Goal: Transaction & Acquisition: Download file/media

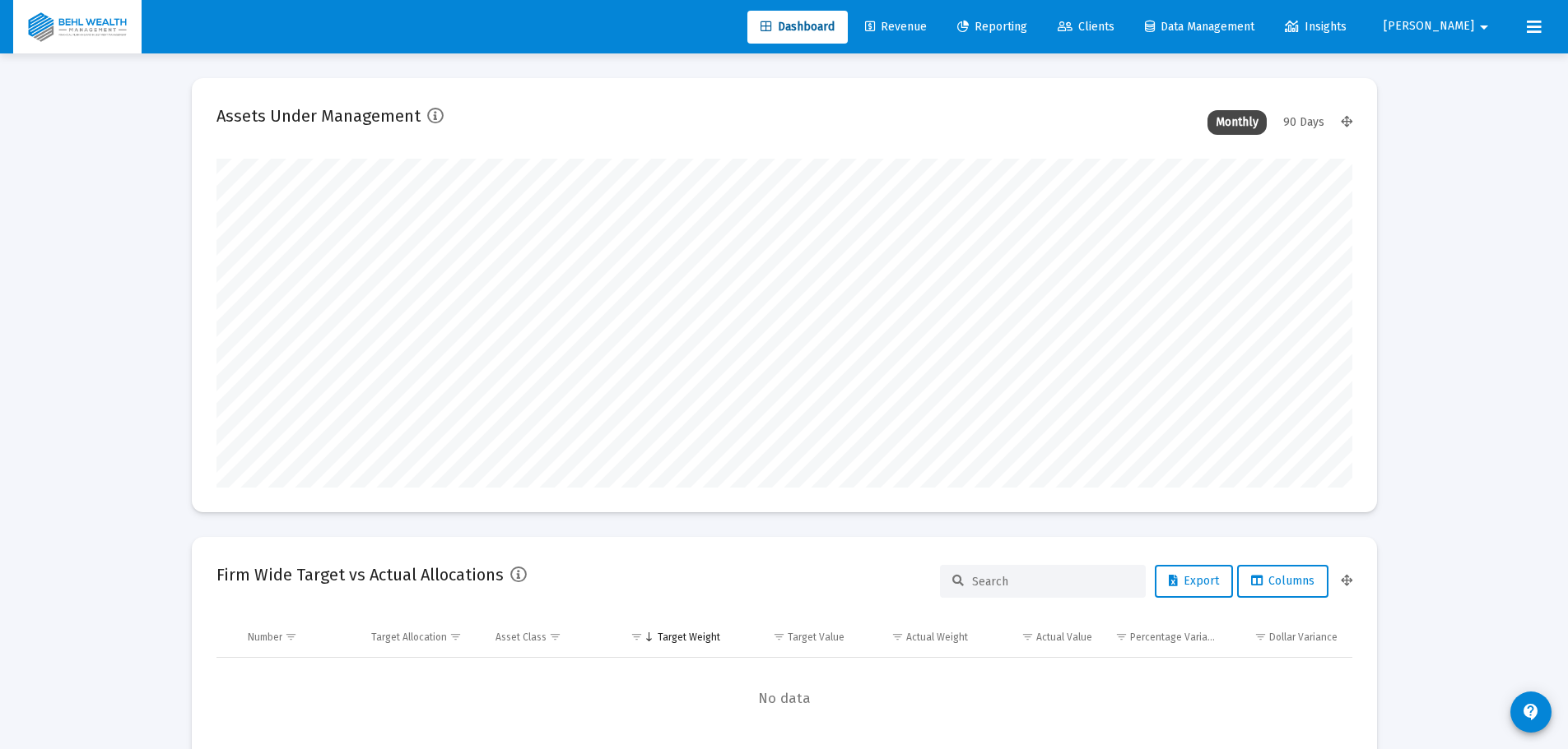
scroll to position [329, 1136]
type input "[PERSON_NAME][EMAIL_ADDRESS][DOMAIN_NAME]"
type input "[DATE]"
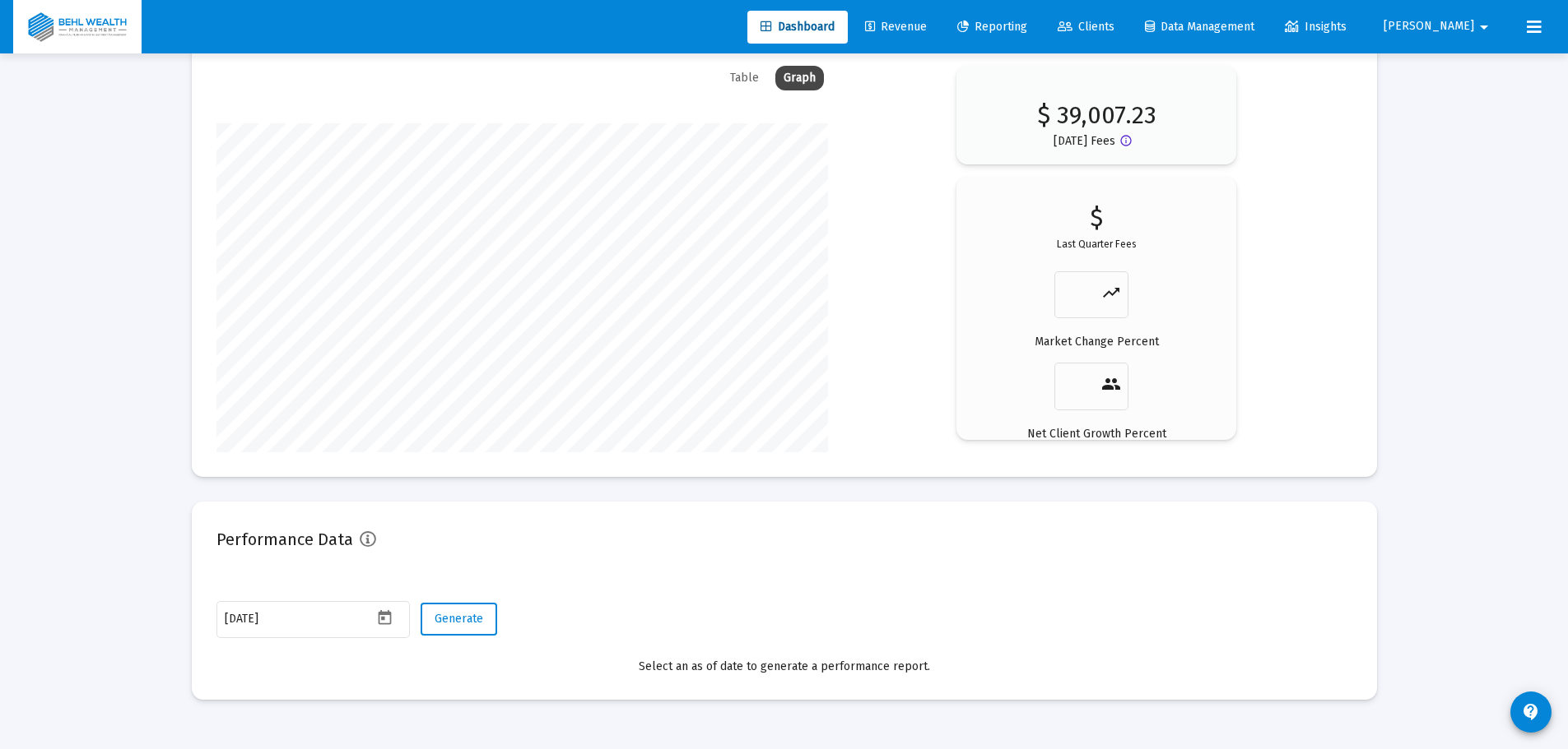
scroll to position [329, 530]
click at [1027, 28] on span "Reporting" at bounding box center [992, 26] width 70 height 14
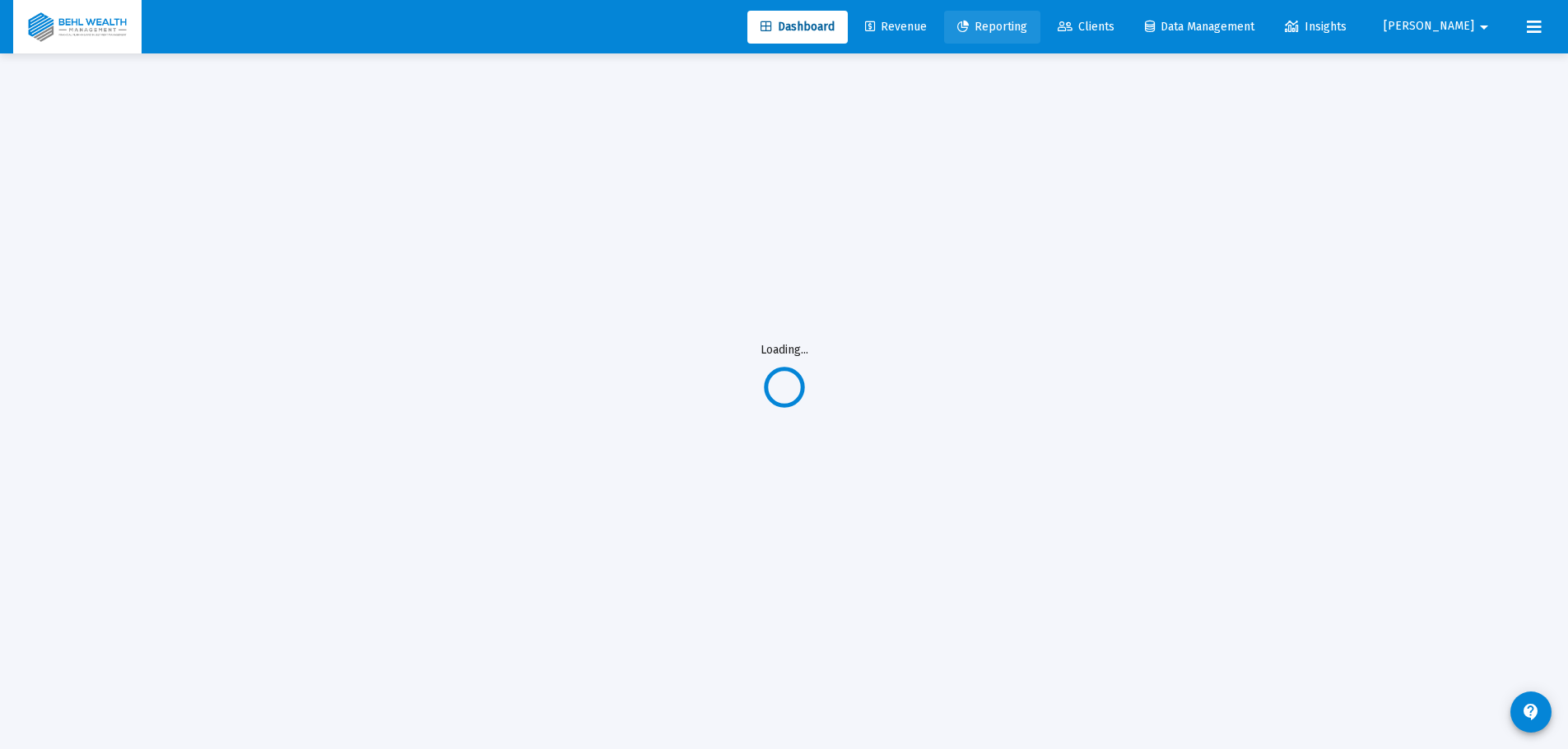
scroll to position [54, 0]
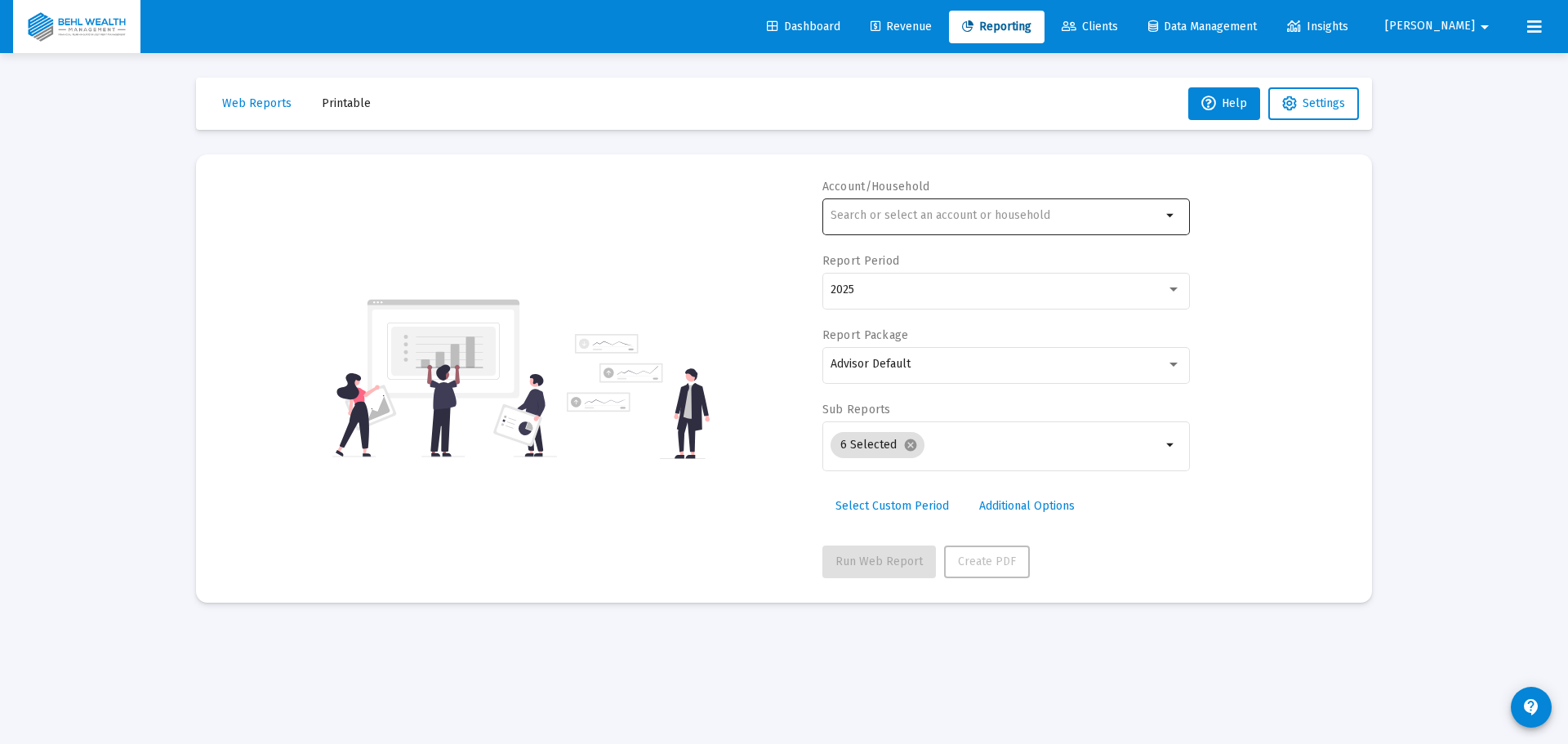
click at [922, 222] on div at bounding box center [996, 216] width 331 height 40
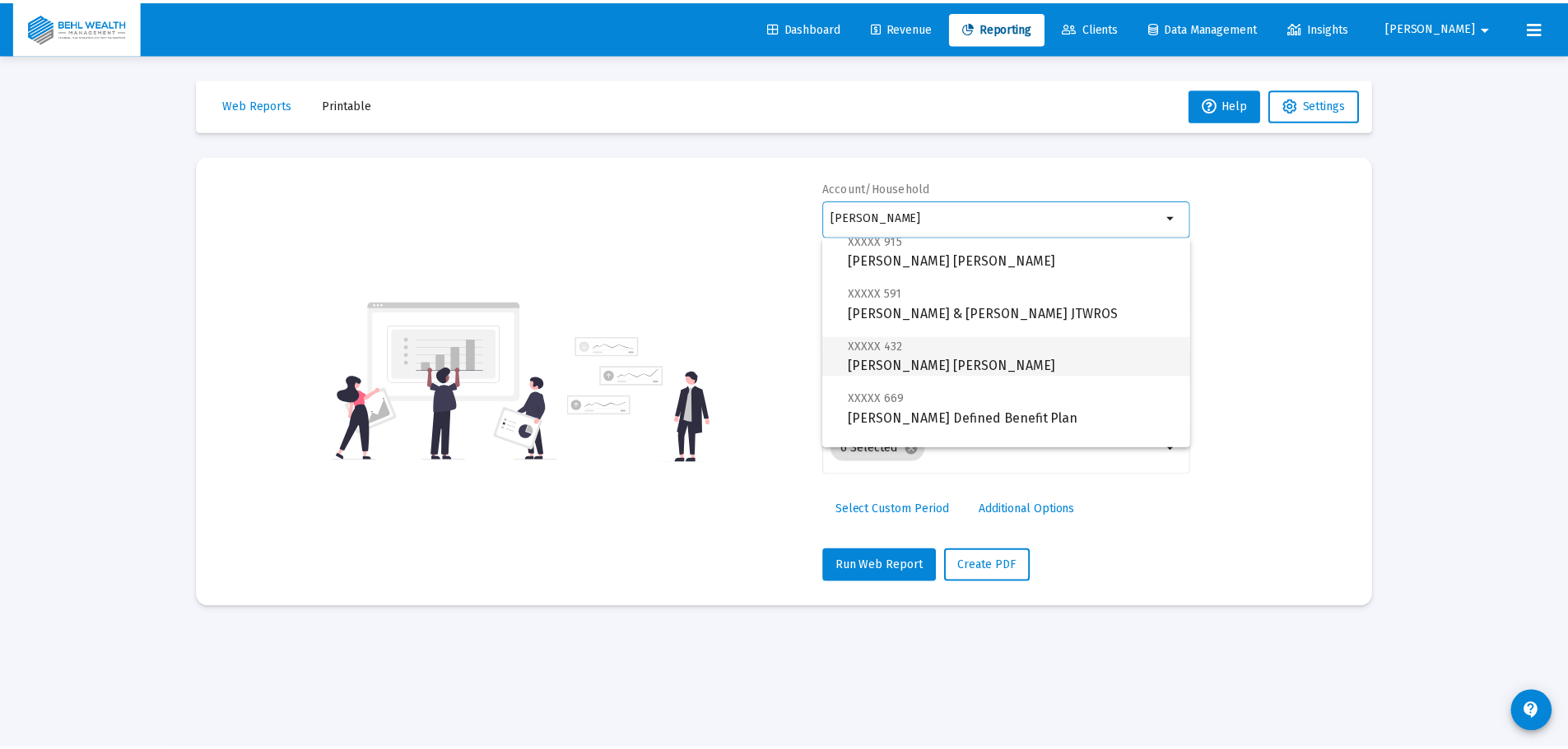
scroll to position [118, 0]
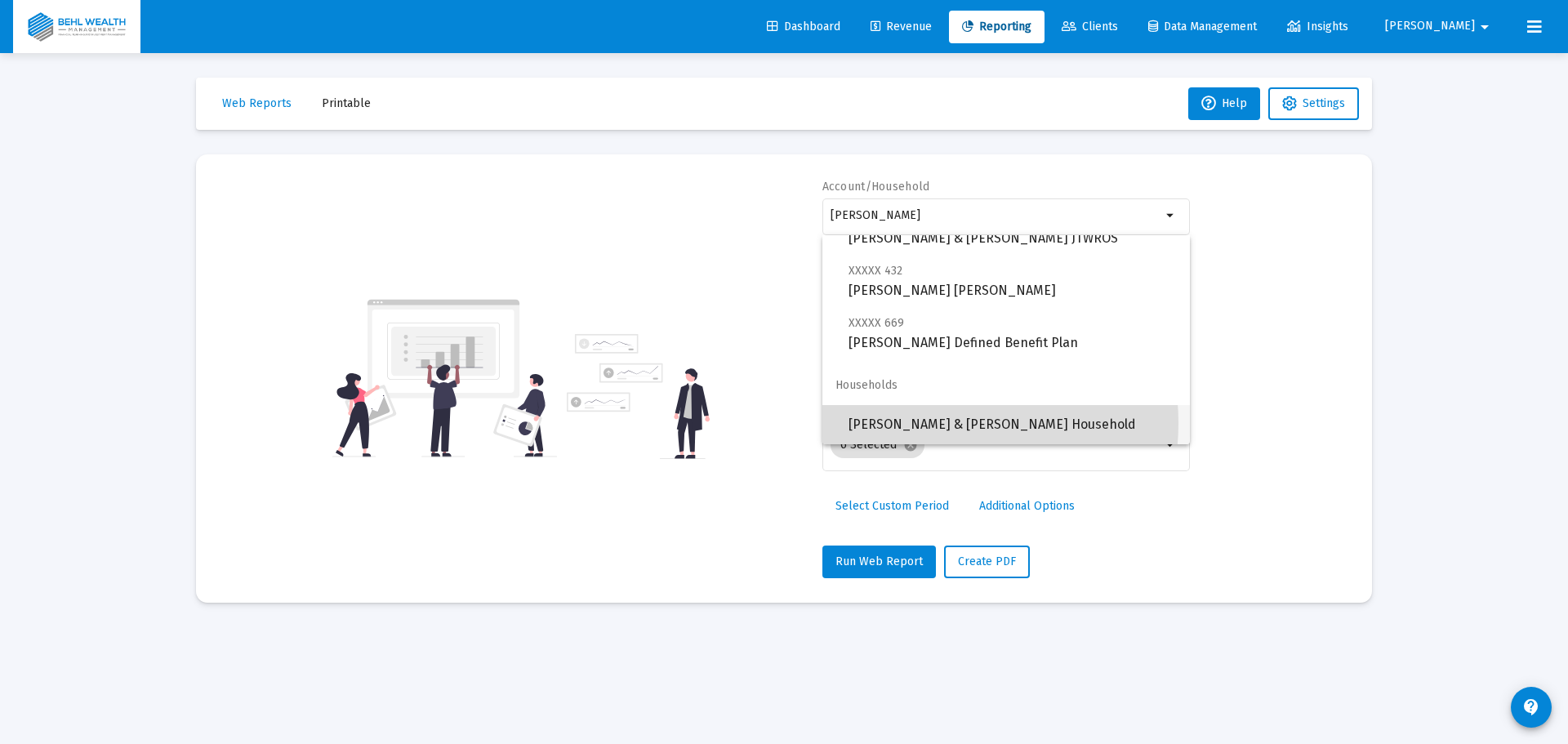
click at [939, 423] on span "[PERSON_NAME] & [PERSON_NAME] Household" at bounding box center [1012, 425] width 328 height 39
type input "[PERSON_NAME] & [PERSON_NAME] Household"
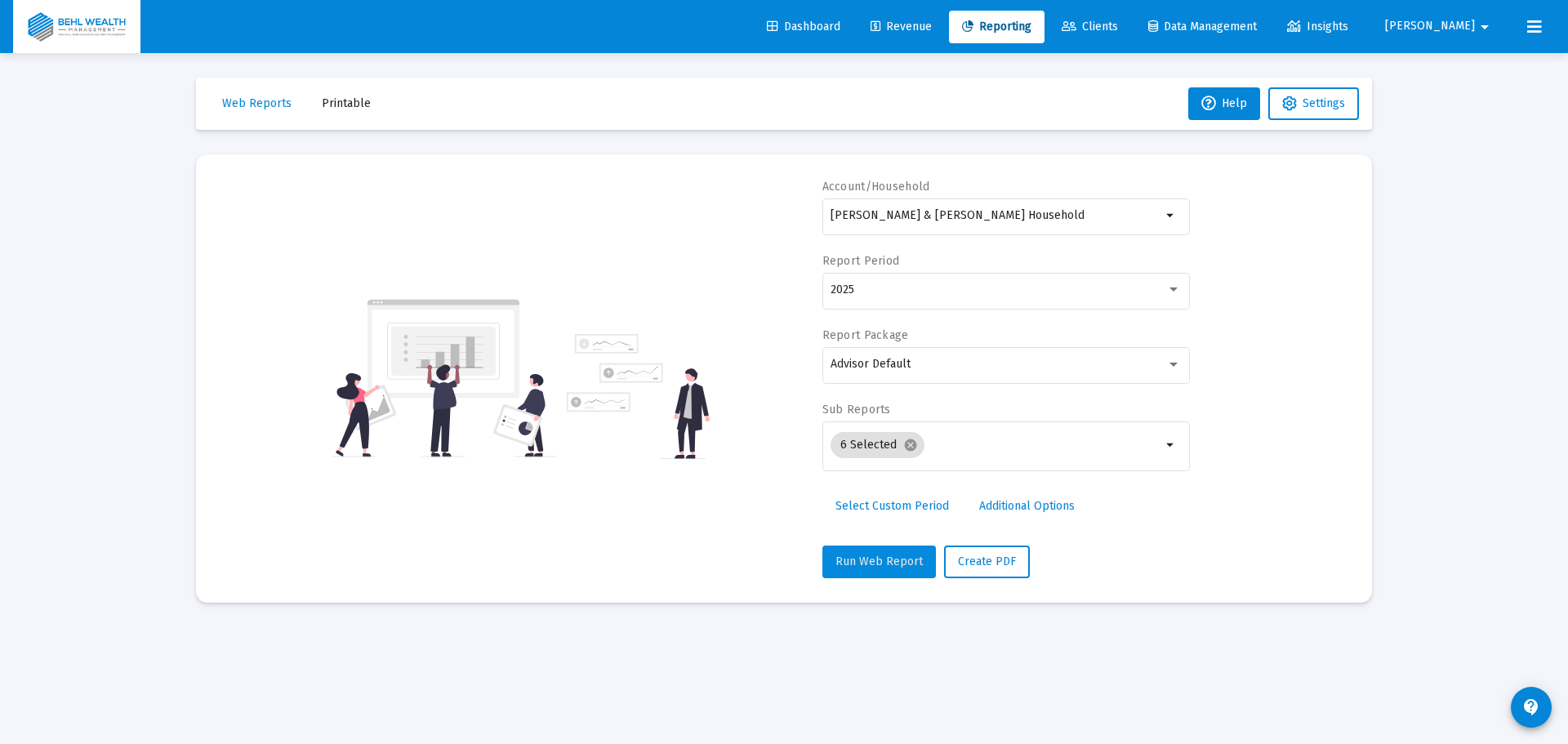
click at [893, 571] on button "Run Web Report" at bounding box center [879, 562] width 114 height 33
select select "View all"
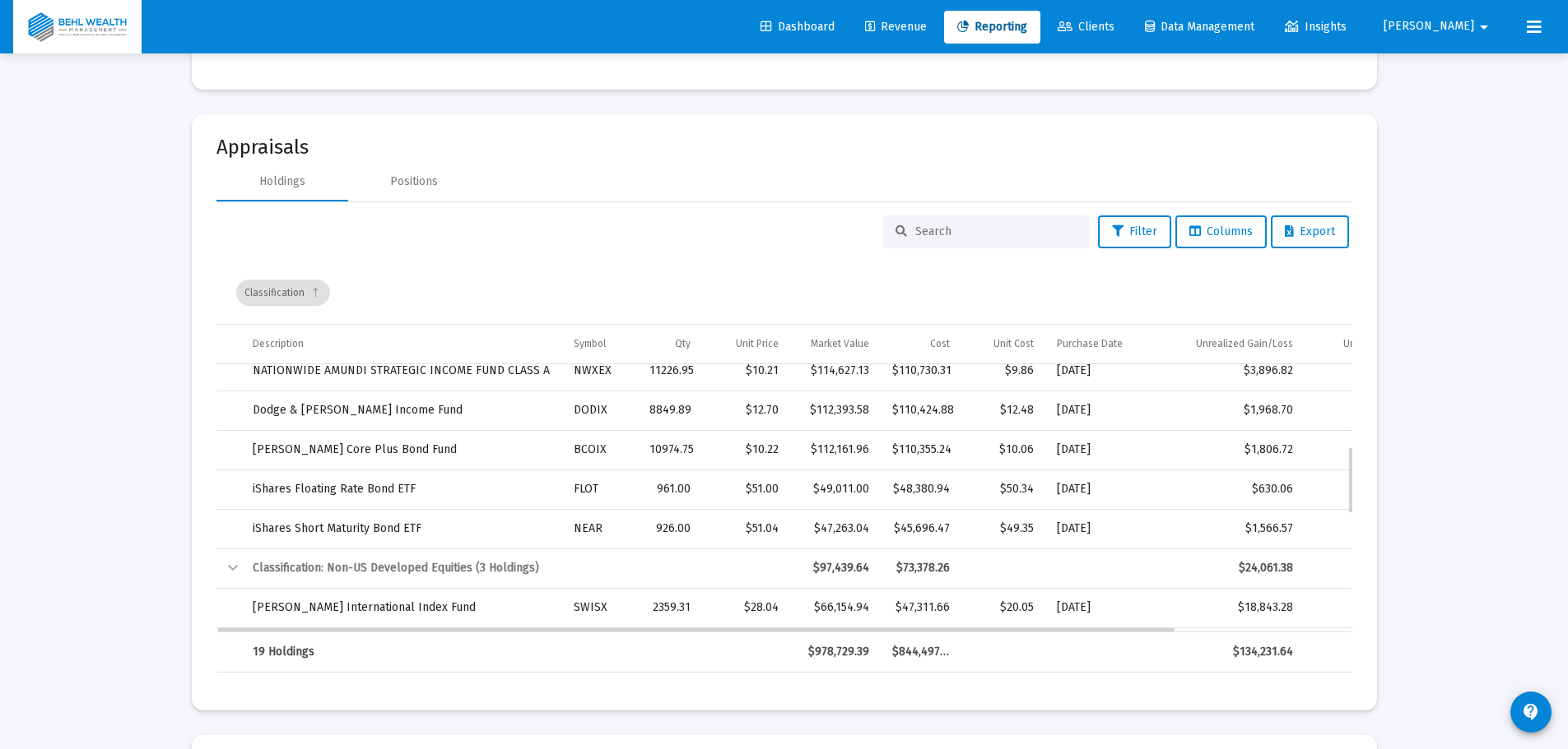
scroll to position [247, 0]
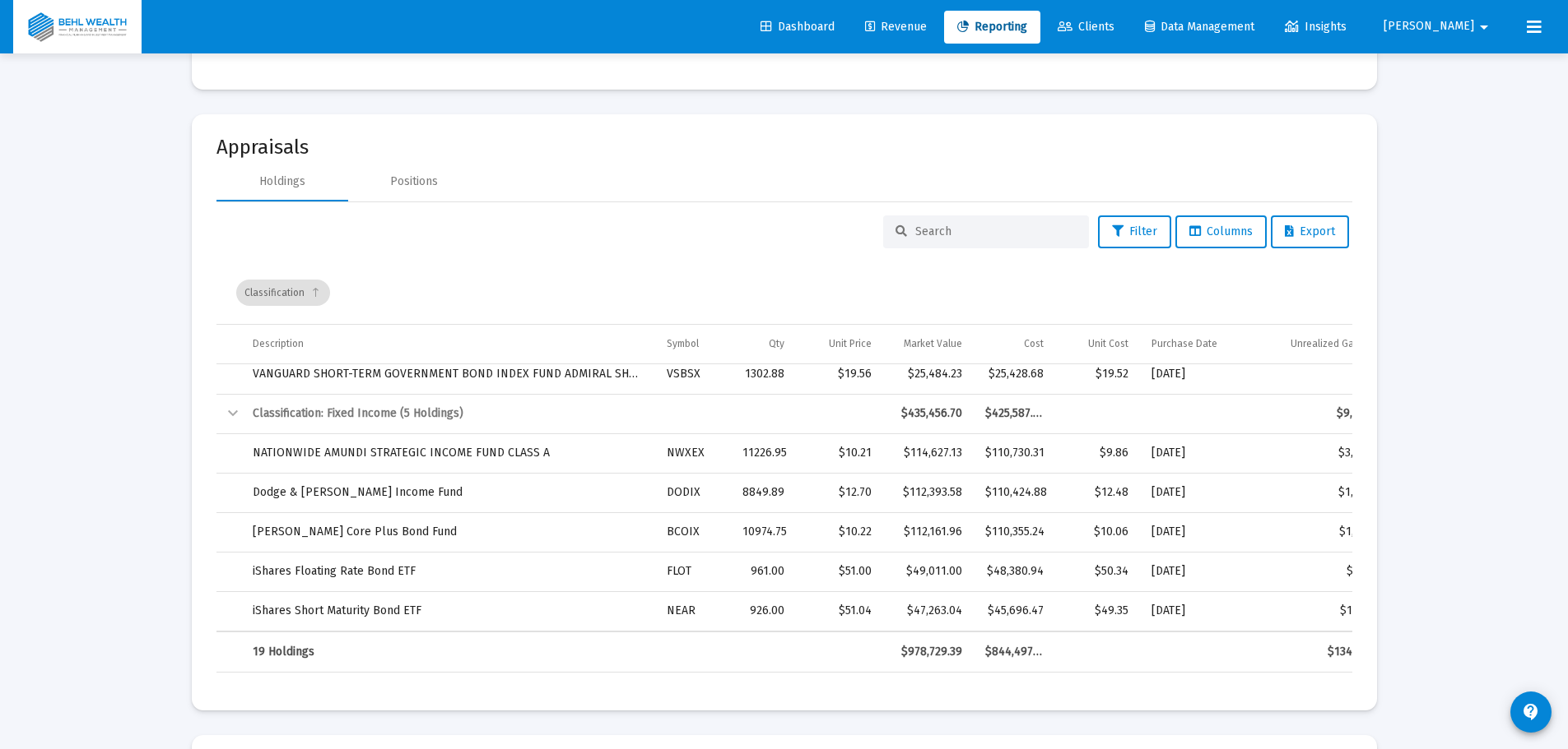
drag, startPoint x: 840, startPoint y: 632, endPoint x: 895, endPoint y: 632, distance: 55.0
click at [895, 633] on tr "19 Holdings $978,729.39 $844,497.75 $134,231.64 15.58%" at bounding box center [935, 652] width 1439 height 40
click at [910, 630] on div "Data grid" at bounding box center [664, 627] width 893 height 9
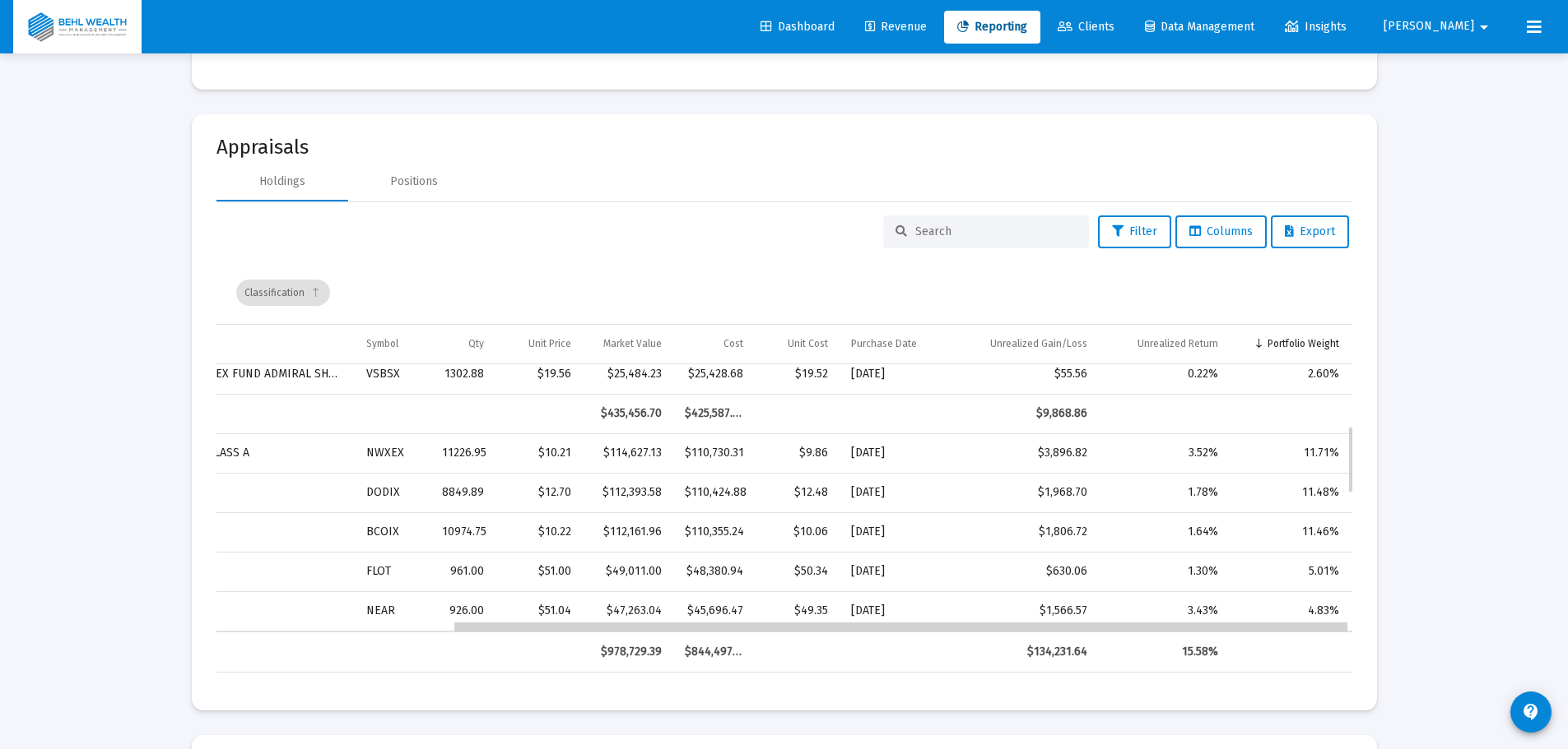
scroll to position [0, 289]
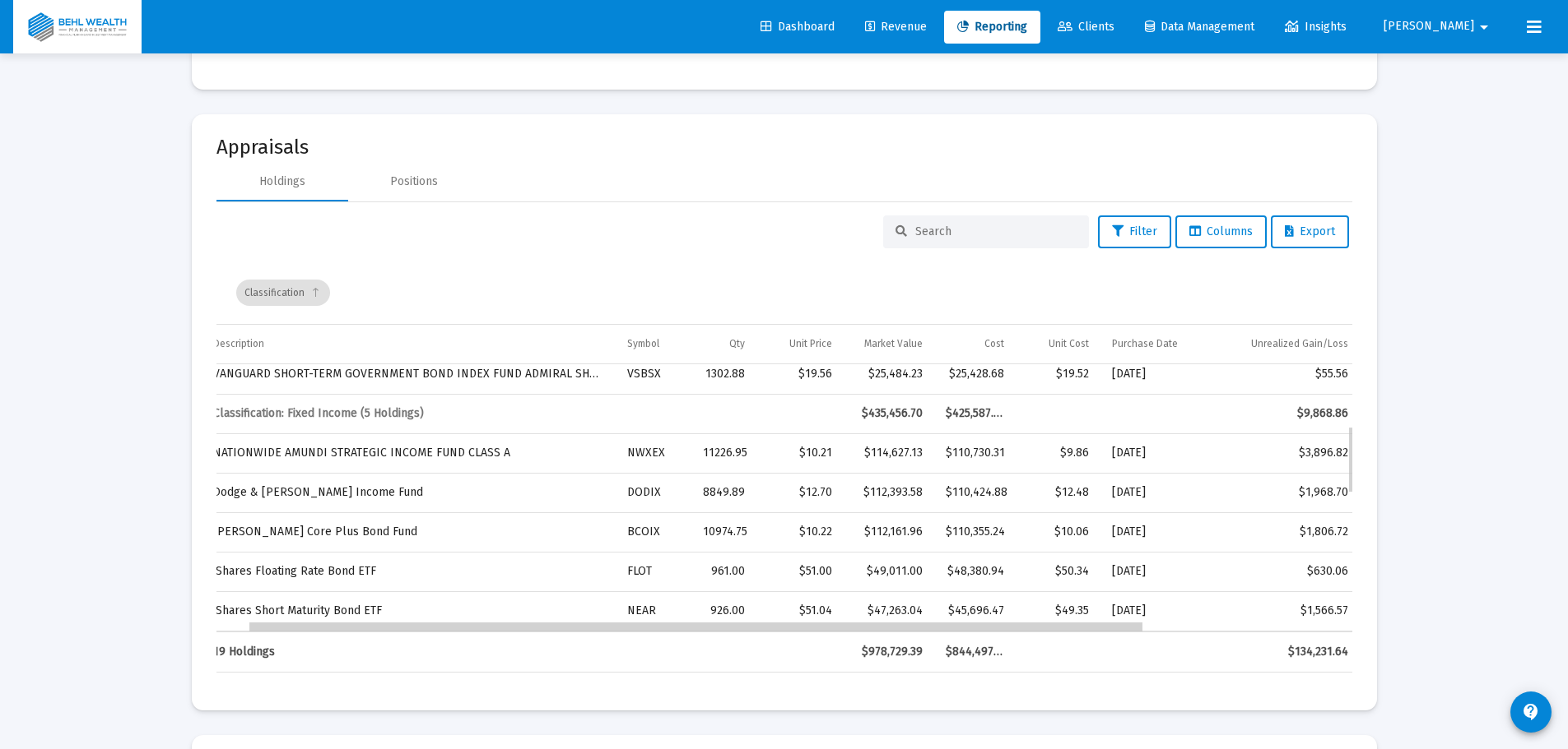
drag, startPoint x: 906, startPoint y: 624, endPoint x: 966, endPoint y: 630, distance: 60.3
click at [941, 632] on div "19 Holdings $978,729.39 $844,497.75 $134,231.64 15.58%" at bounding box center [784, 652] width 1136 height 42
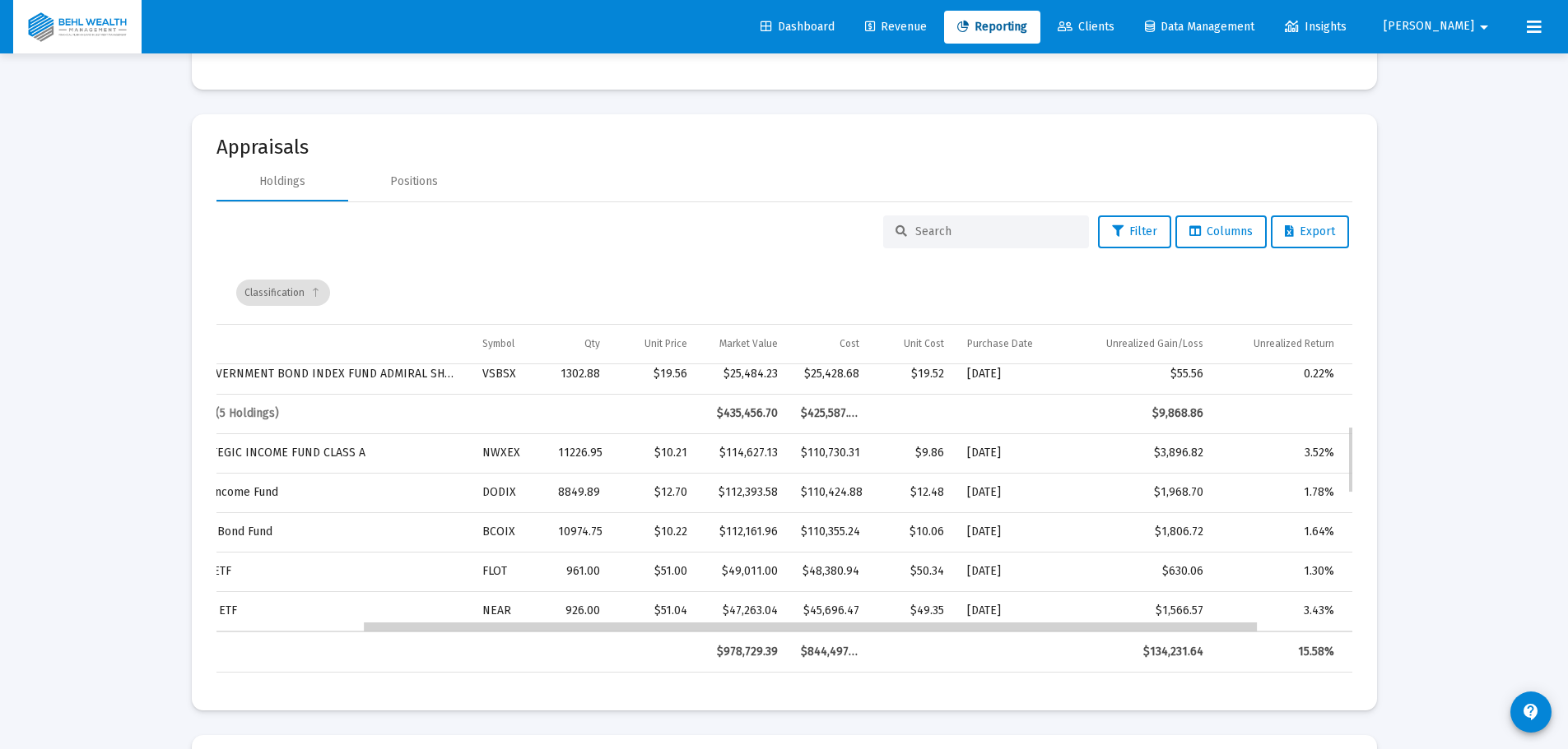
drag, startPoint x: 948, startPoint y: 627, endPoint x: 1263, endPoint y: 538, distance: 327.3
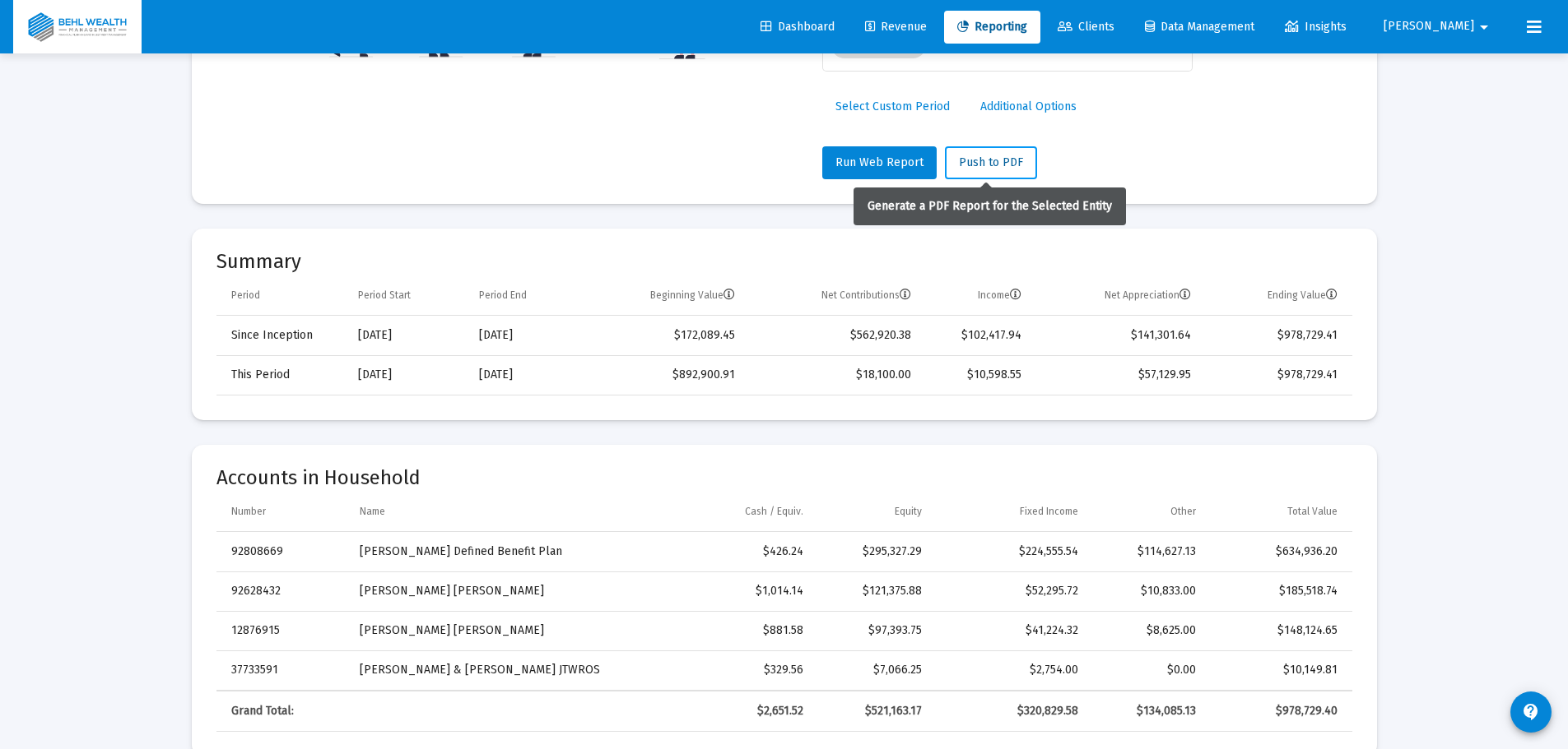
click at [998, 154] on button "Push to PDF" at bounding box center [991, 163] width 92 height 33
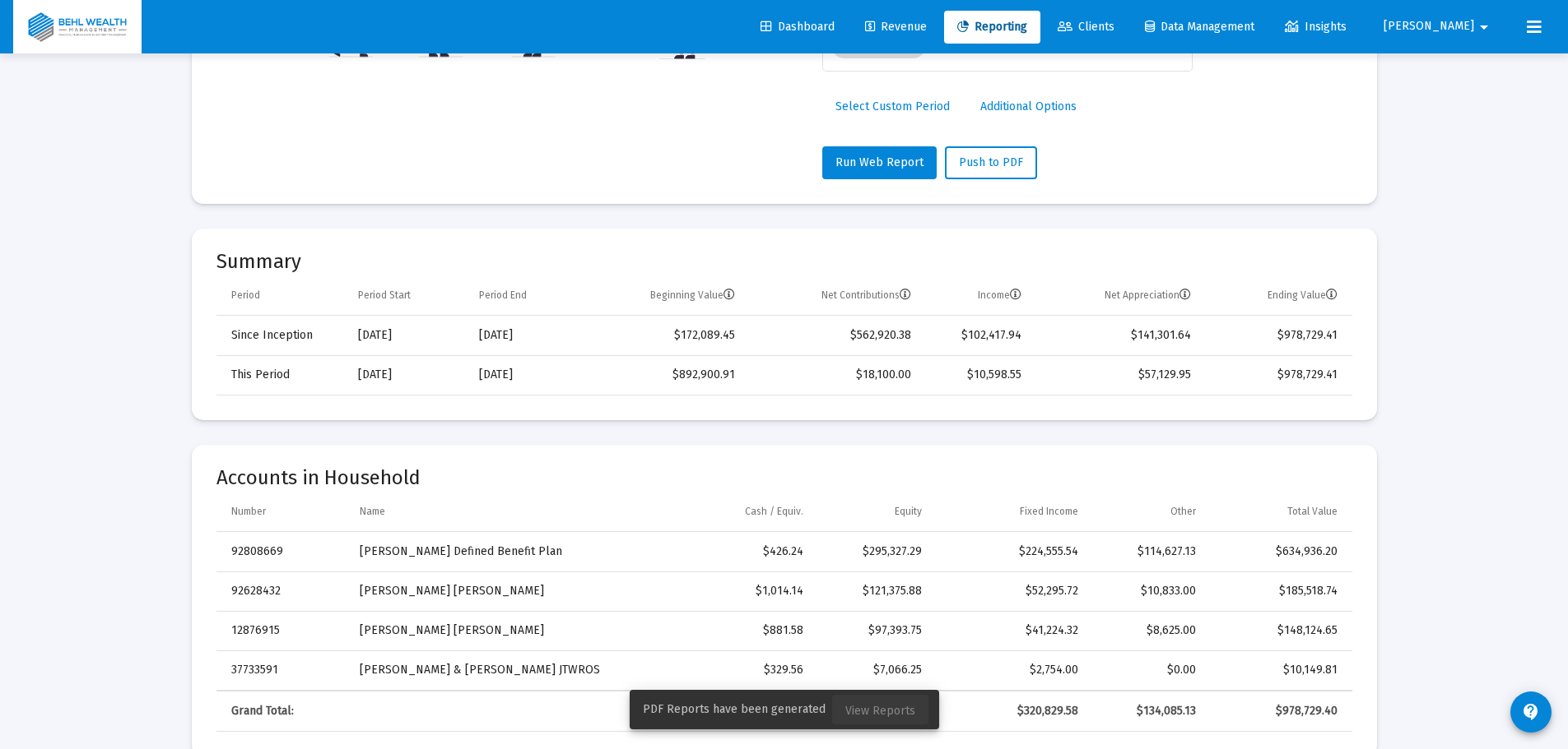
click at [890, 700] on button "View Reports" at bounding box center [880, 710] width 96 height 30
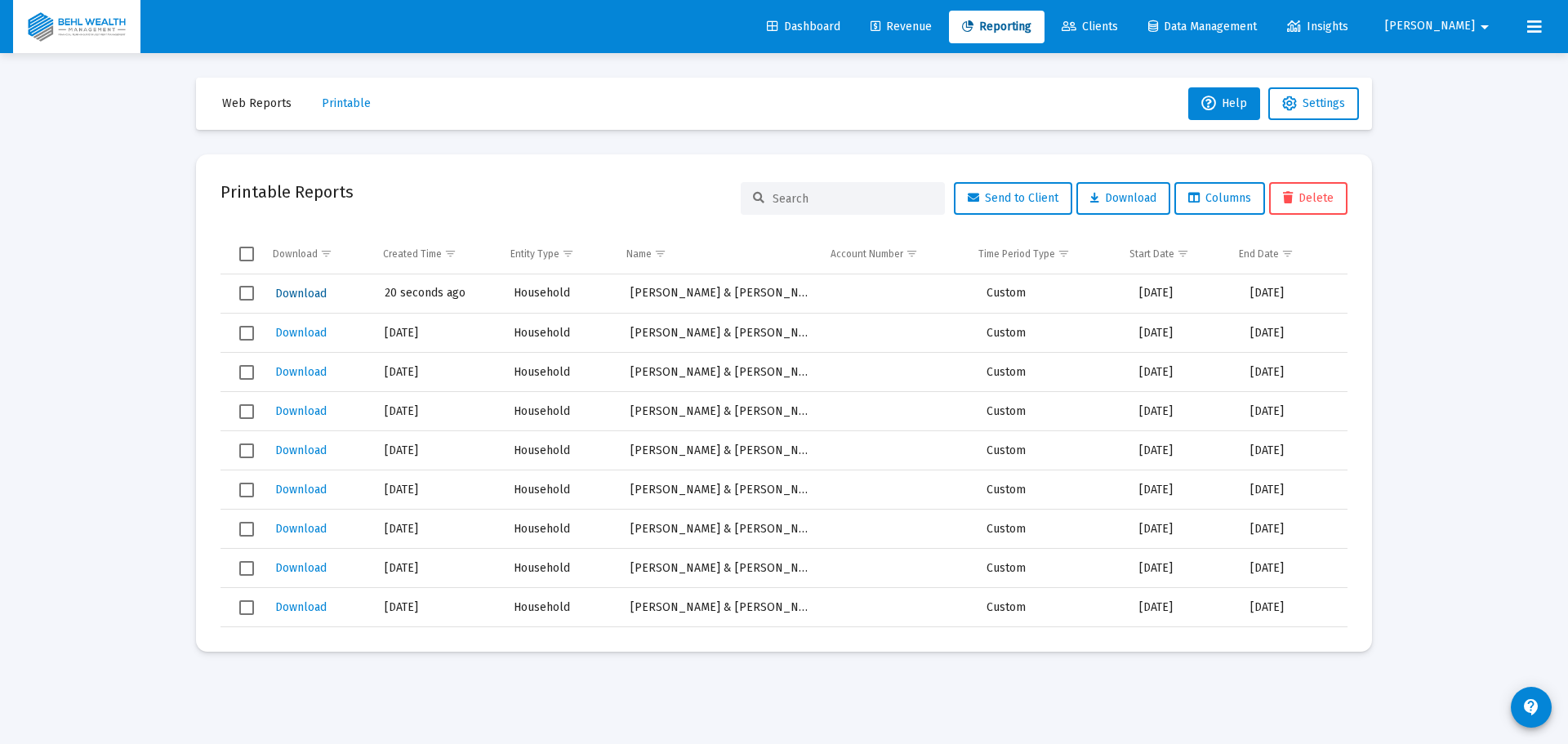
click at [317, 294] on span "Download" at bounding box center [301, 294] width 51 height 14
click at [261, 109] on span "Web Reports" at bounding box center [257, 103] width 70 height 14
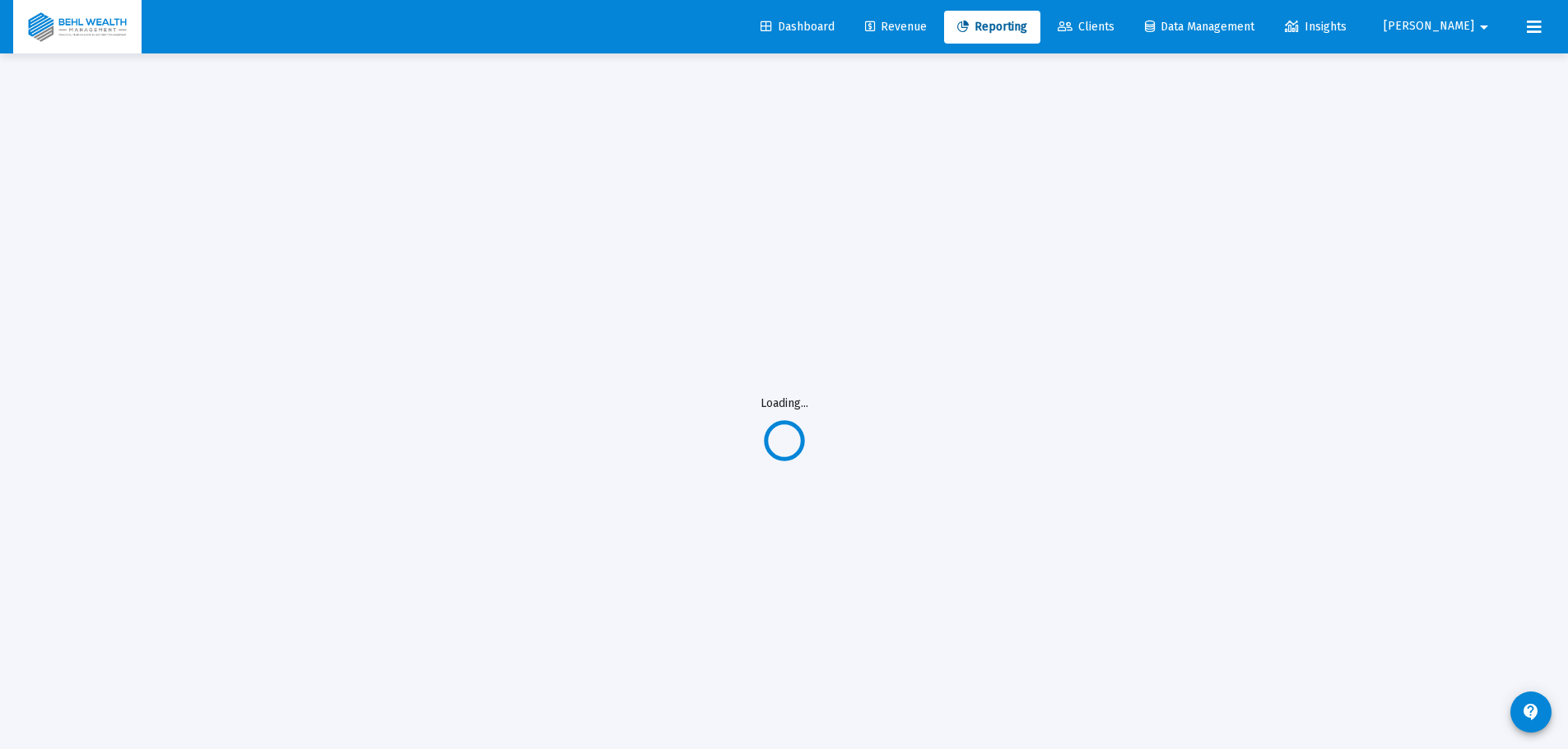
select select "View all"
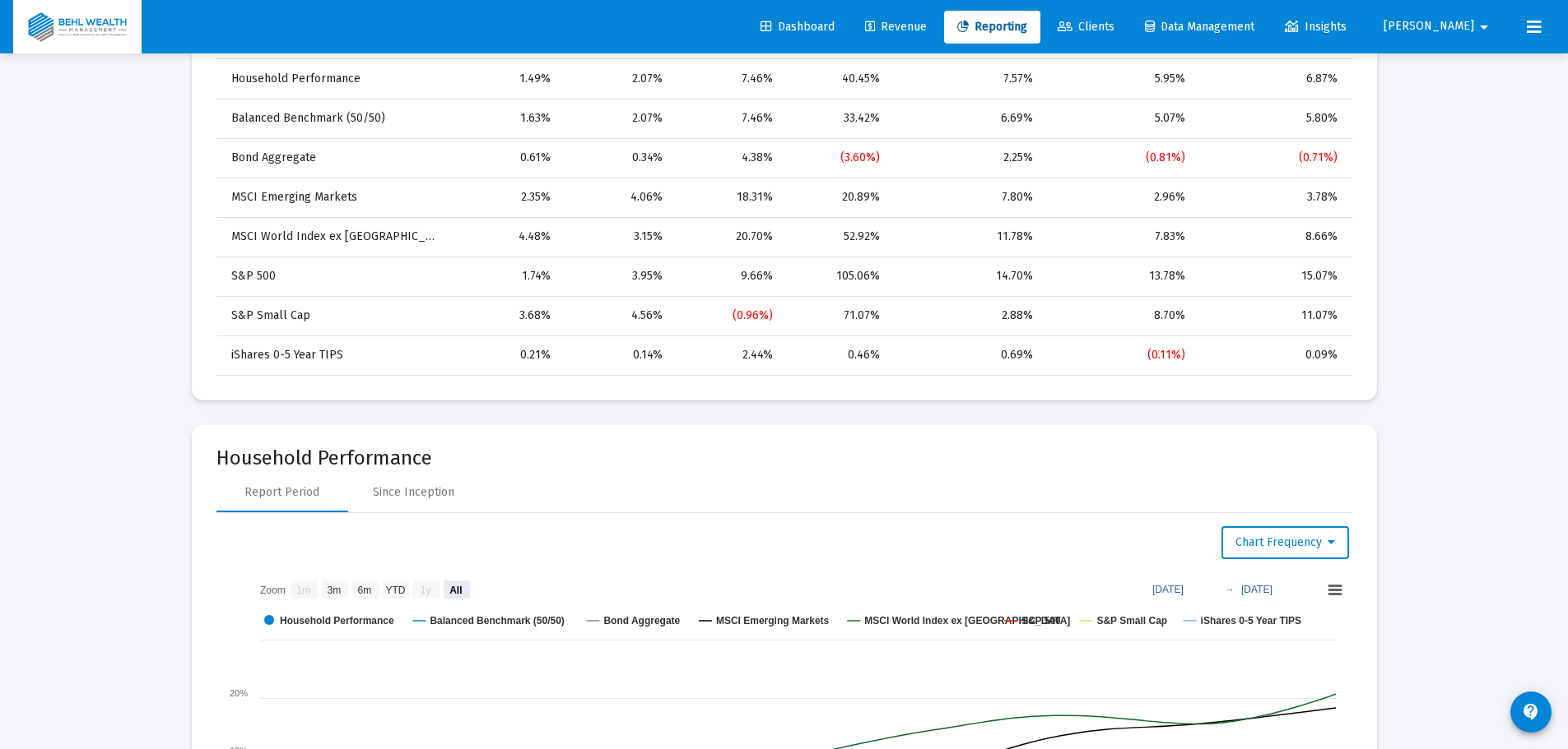
scroll to position [1316, 0]
